Goal: Task Accomplishment & Management: Use online tool/utility

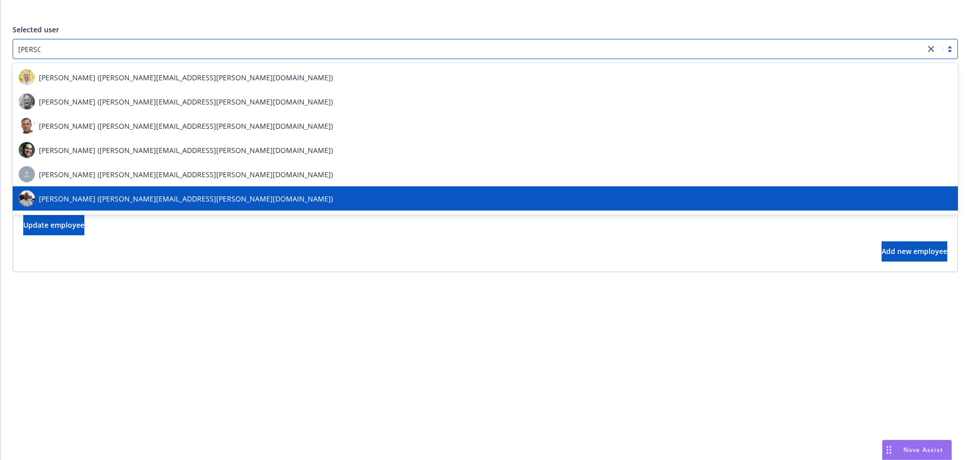
scroll to position [95, 0]
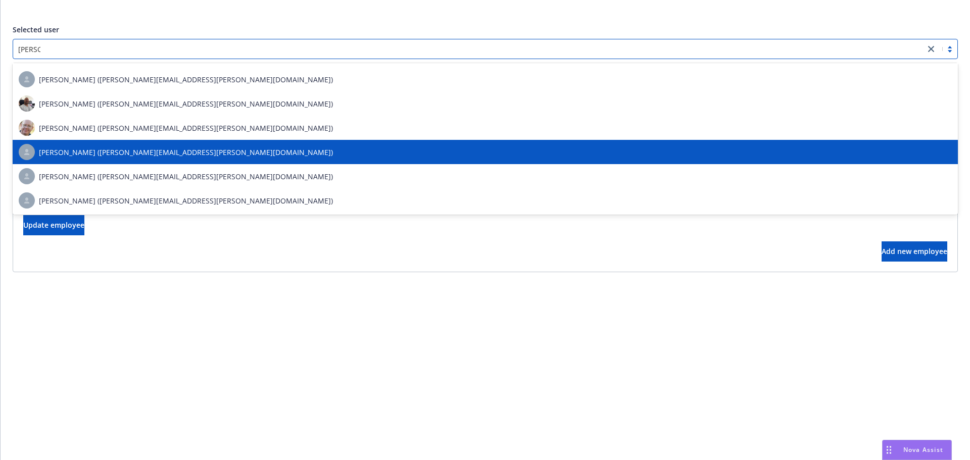
type input "[PERSON_NAME]"
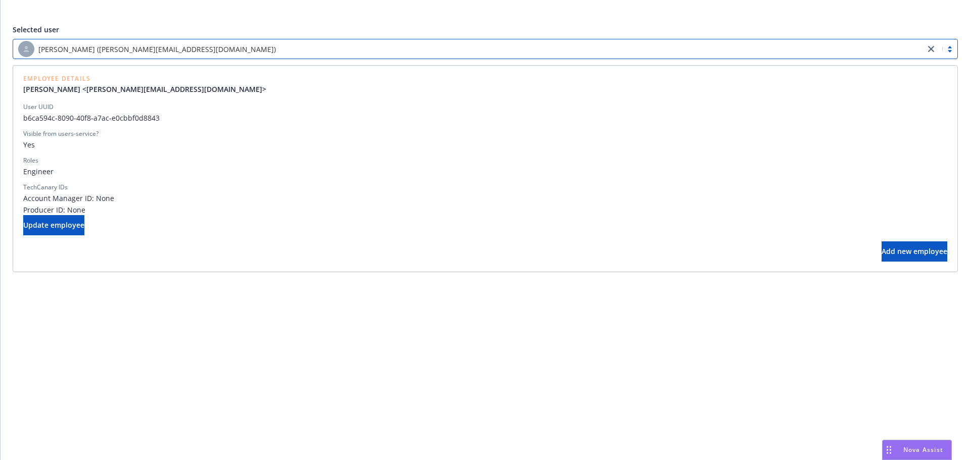
click at [250, 44] on div "[PERSON_NAME] ([PERSON_NAME][EMAIL_ADDRESS][DOMAIN_NAME])" at bounding box center [469, 49] width 902 height 16
type input "aiden"
click at [358, 48] on div "[PERSON_NAME] ([PERSON_NAME][EMAIL_ADDRESS][DOMAIN_NAME])" at bounding box center [469, 49] width 902 height 16
type input "[PERSON_NAME]"
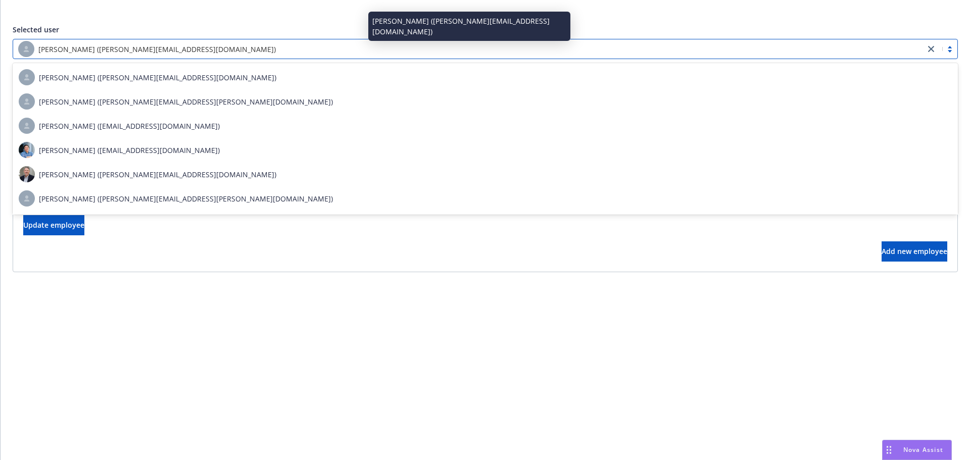
click at [816, 26] on div "Selected user" at bounding box center [486, 29] width 946 height 11
